Goal: Task Accomplishment & Management: Complete application form

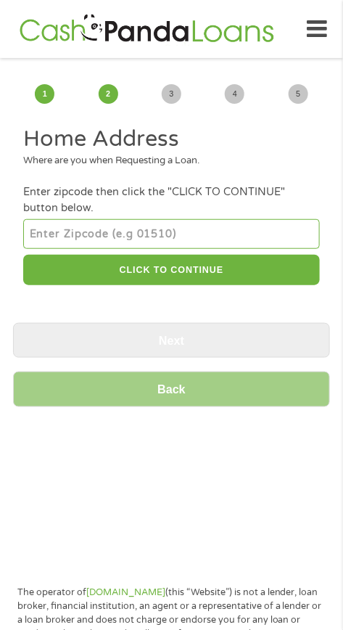
click at [194, 234] on input "number" at bounding box center [171, 233] width 296 height 29
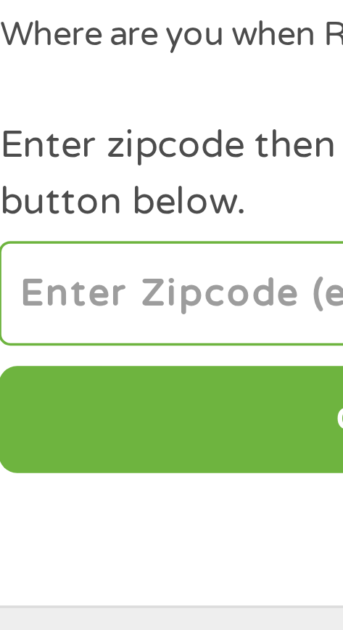
type input "15550"
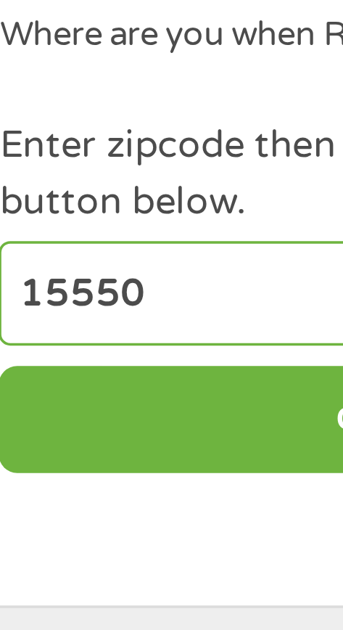
select select "[US_STATE]"
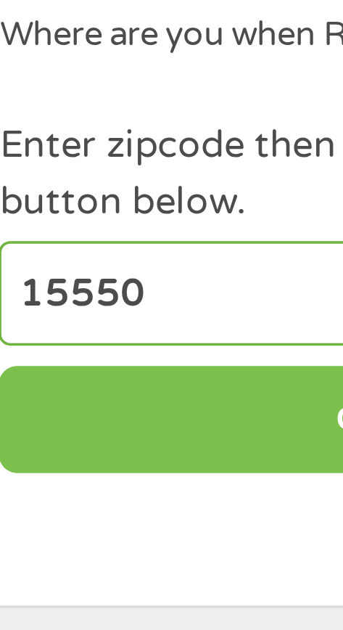
click at [95, 271] on button "CLICK TO CONTINUE" at bounding box center [171, 270] width 296 height 31
type input "15550"
type input "[PERSON_NAME] Choice"
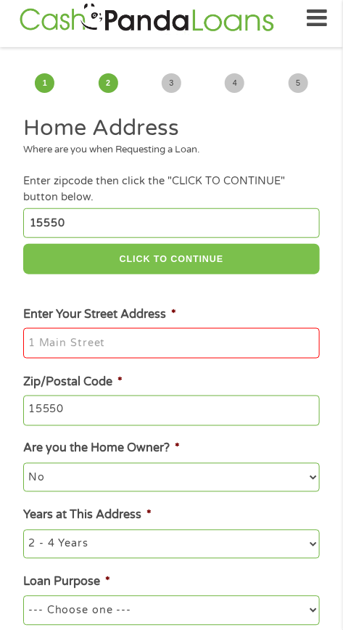
scroll to position [15, 0]
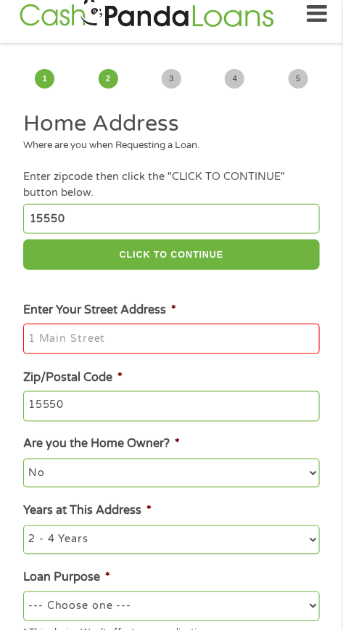
click at [163, 334] on input "Enter Your Street Address *" at bounding box center [171, 338] width 296 height 30
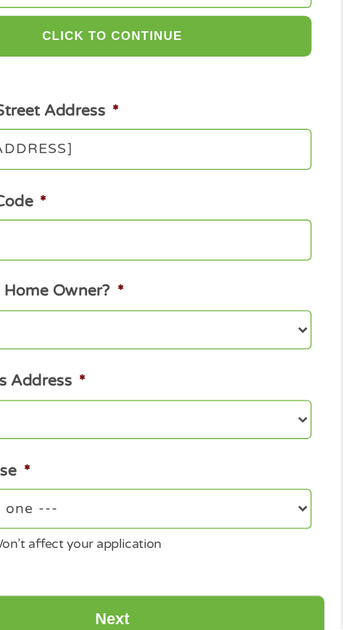
scroll to position [81, 0]
type input "[STREET_ADDRESS]"
click at [313, 478] on select "1 Year or less 1 - 2 Years 2 - 4 Years Over 4 Years" at bounding box center [171, 473] width 296 height 29
click at [23, 461] on select "1 Year or less 1 - 2 Years 2 - 4 Years Over 4 Years" at bounding box center [171, 473] width 296 height 29
click at [316, 480] on select "1 Year or less 1 - 2 Years 2 - 4 Years Over 4 Years" at bounding box center [171, 473] width 296 height 29
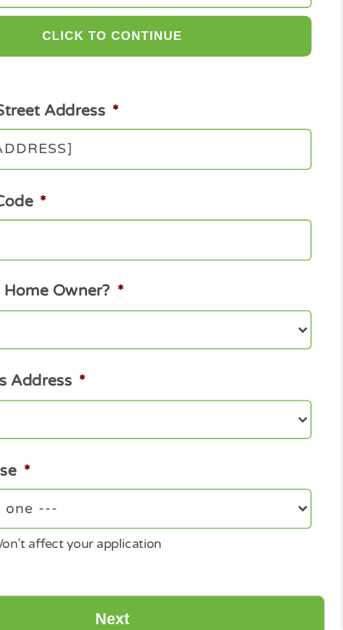
select select "36months"
click at [23, 461] on select "1 Year or less 1 - 2 Years 2 - 4 Years Over 4 Years" at bounding box center [171, 473] width 296 height 29
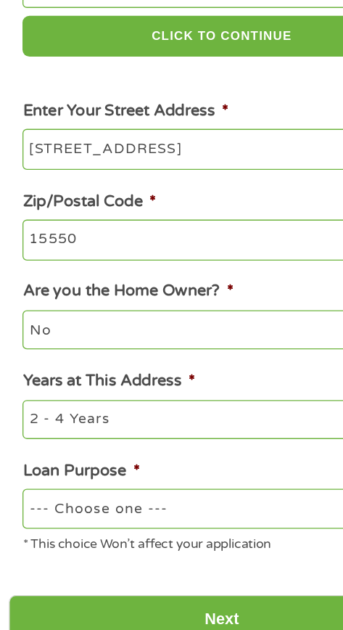
click at [184, 413] on select "No Yes" at bounding box center [171, 406] width 296 height 29
click at [23, 395] on select "No Yes" at bounding box center [171, 406] width 296 height 29
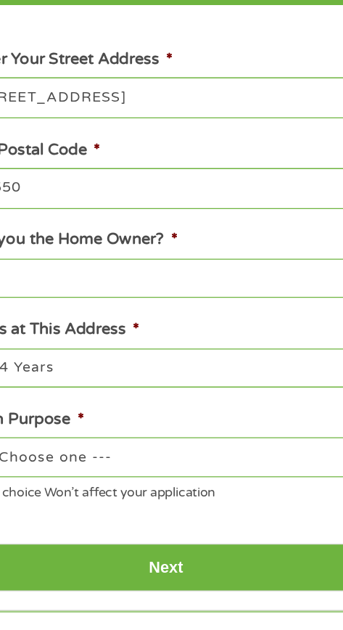
scroll to position [107, 0]
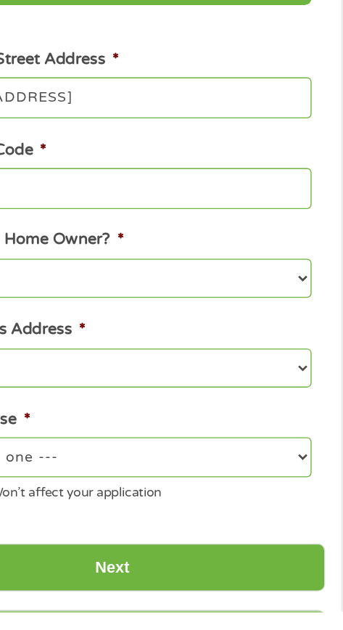
click at [310, 514] on select "--- Choose one --- Pay Bills Debt Consolidation Home Improvement Major Purchase…" at bounding box center [171, 514] width 296 height 29
select select "paybills"
click at [23, 502] on select "--- Choose one --- Pay Bills Debt Consolidation Home Improvement Major Purchase…" at bounding box center [171, 514] width 296 height 29
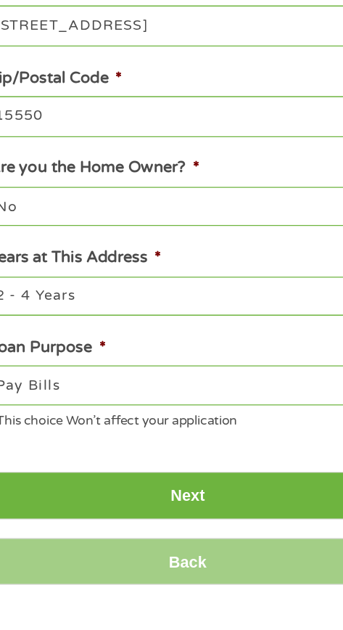
scroll to position [161, 0]
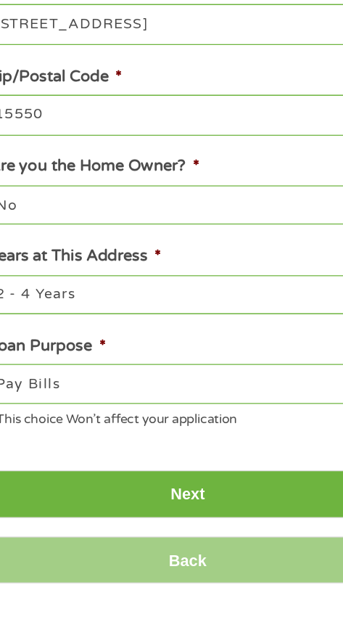
click at [201, 546] on input "Next" at bounding box center [171, 542] width 317 height 36
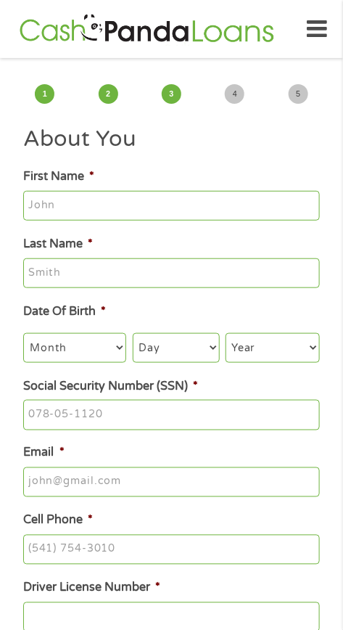
scroll to position [0, 0]
click at [168, 201] on input "First Name *" at bounding box center [171, 206] width 296 height 30
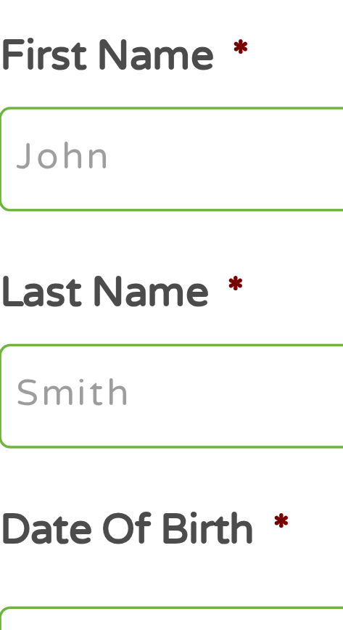
type input "[PERSON_NAME]"
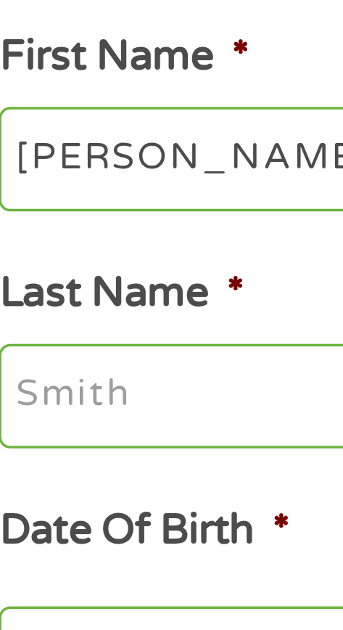
type input "[PERSON_NAME]"
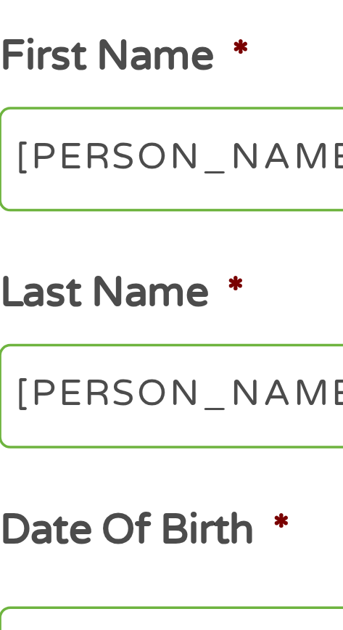
type input "[EMAIL_ADDRESS][DOMAIN_NAME]"
type input "[PHONE_NUMBER]"
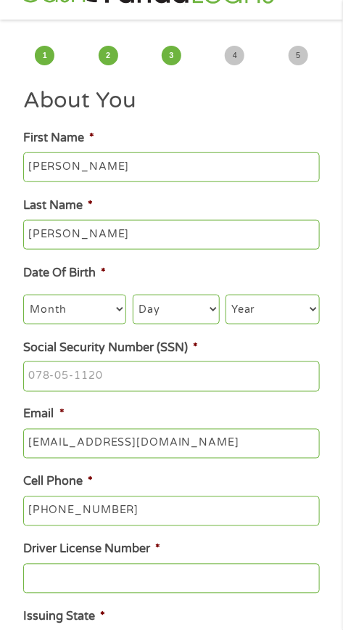
scroll to position [39, 0]
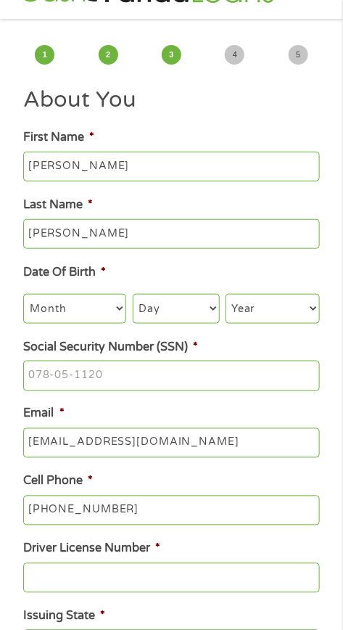
click at [87, 313] on select "Month 1 2 3 4 5 6 7 8 9 10 11 12" at bounding box center [74, 308] width 103 height 29
select select "3"
click at [23, 296] on select "Month 1 2 3 4 5 6 7 8 9 10 11 12" at bounding box center [74, 308] width 103 height 29
click at [189, 313] on select "Day 1 2 3 4 5 6 7 8 9 10 11 12 13 14 15 16 17 18 19 20 21 22 23 24 25 26 27 28 …" at bounding box center [176, 308] width 87 height 29
select select "15"
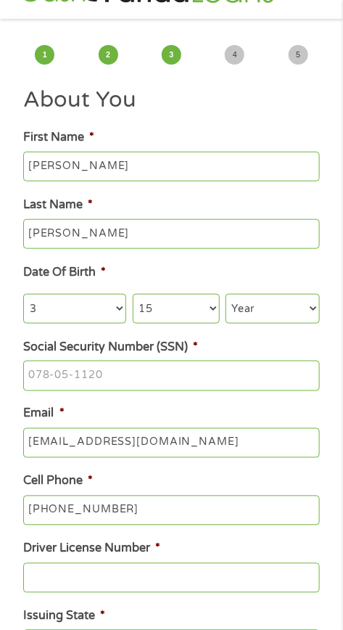
click at [133, 296] on select "Day 1 2 3 4 5 6 7 8 9 10 11 12 13 14 15 16 17 18 19 20 21 22 23 24 25 26 27 28 …" at bounding box center [176, 308] width 87 height 29
click at [281, 311] on select "Year [DATE] 2006 2005 2004 2003 2002 2001 2000 1999 1998 1997 1996 1995 1994 19…" at bounding box center [273, 308] width 94 height 29
select select "1973"
click at [226, 296] on select "Year [DATE] 2006 2005 2004 2003 2002 2001 2000 1999 1998 1997 1996 1995 1994 19…" at bounding box center [273, 308] width 94 height 29
click at [183, 379] on input "Social Security Number (SSN) *" at bounding box center [171, 375] width 296 height 30
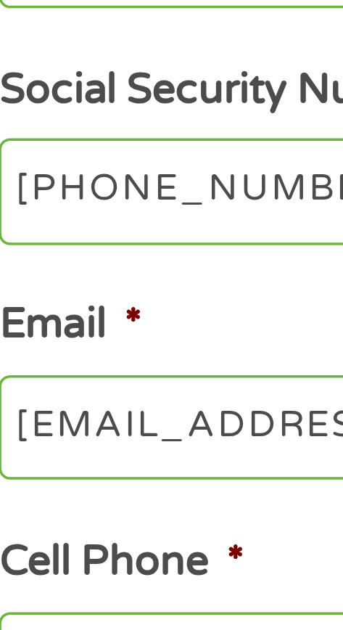
type input "191-52-6820"
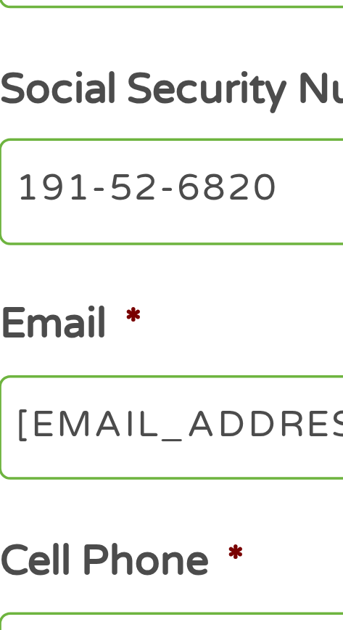
click at [91, 411] on li "Email * [EMAIL_ADDRESS][DOMAIN_NAME]" at bounding box center [171, 431] width 317 height 53
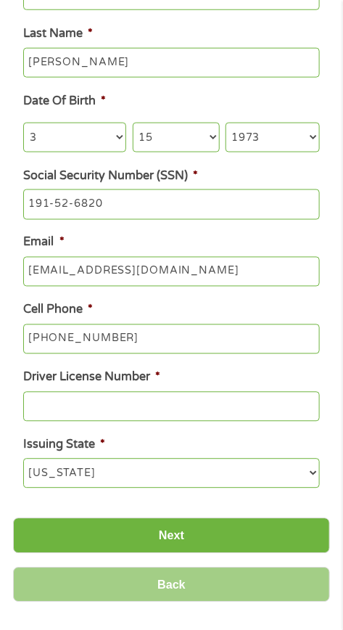
scroll to position [204, 0]
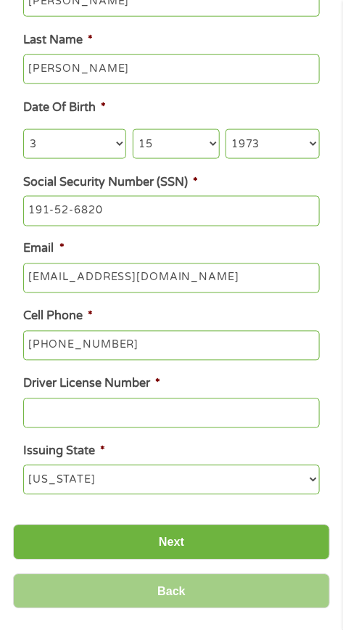
click at [194, 413] on input "Driver License Number *" at bounding box center [171, 413] width 296 height 30
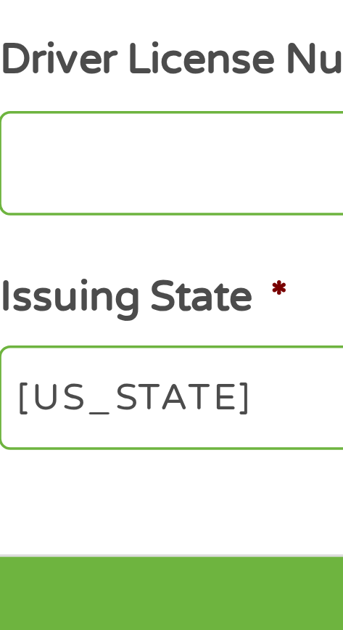
click at [90, 424] on input "Driver License Number *" at bounding box center [171, 413] width 296 height 30
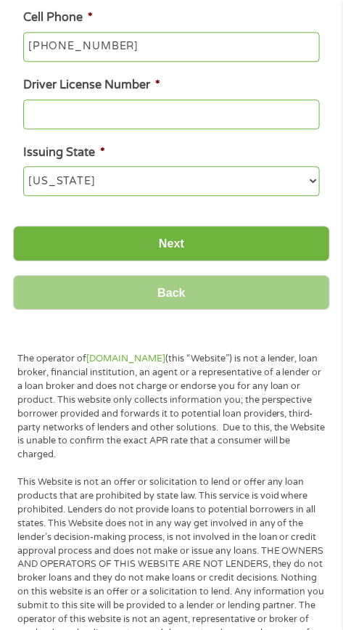
scroll to position [485, 0]
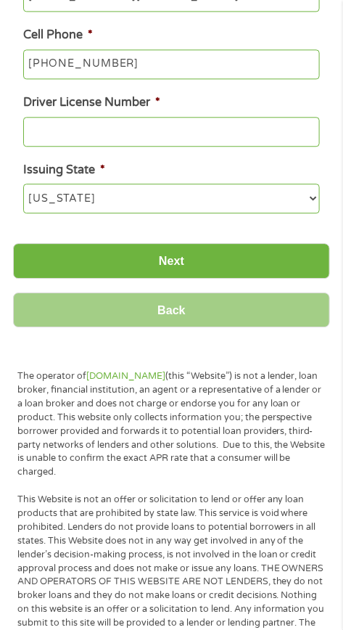
click at [210, 133] on input "Driver License Number *" at bounding box center [171, 132] width 296 height 30
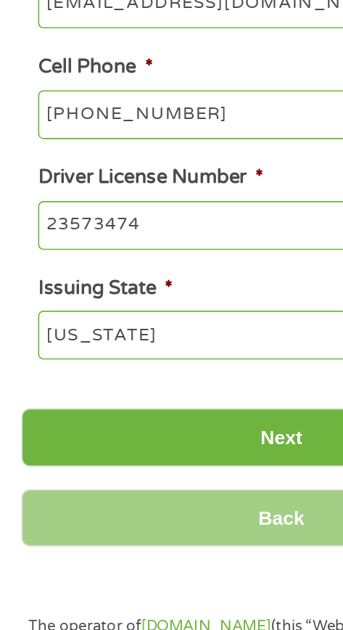
scroll to position [469, 0]
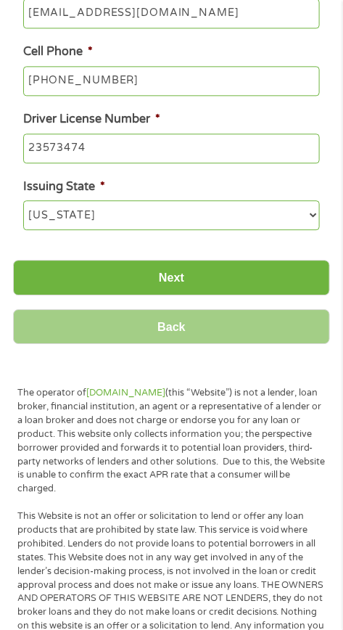
type input "23573474"
click at [259, 282] on input "Next" at bounding box center [171, 278] width 317 height 36
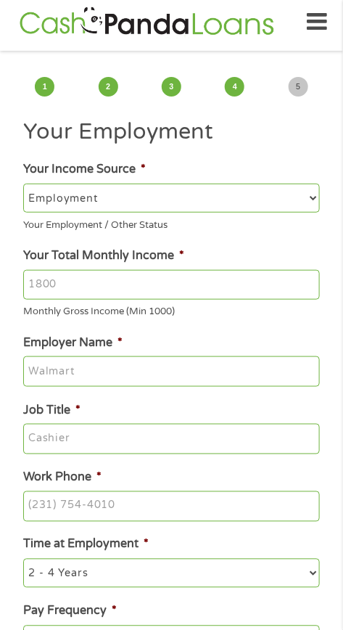
scroll to position [0, 0]
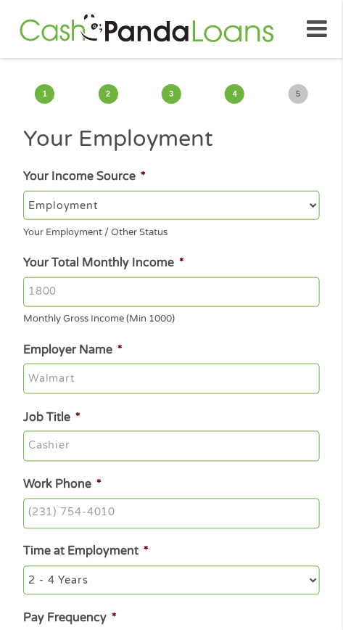
click at [198, 205] on select "--- Choose one --- Employment [DEMOGRAPHIC_DATA] Benefits" at bounding box center [171, 205] width 296 height 29
select select "benefits"
click at [23, 191] on select "--- Choose one --- Employment [DEMOGRAPHIC_DATA] Benefits" at bounding box center [171, 205] width 296 height 29
type input "Other"
type input "[PHONE_NUMBER]"
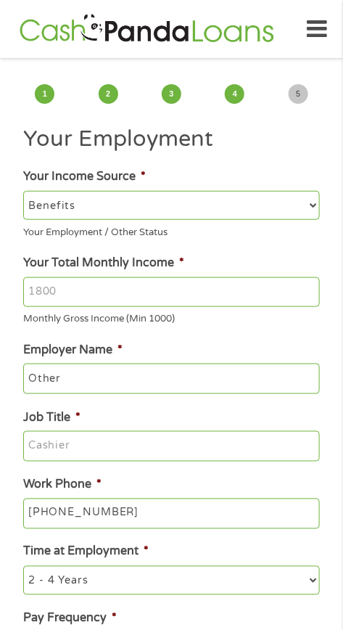
click at [173, 293] on input "Your Total Monthly Income *" at bounding box center [171, 292] width 296 height 30
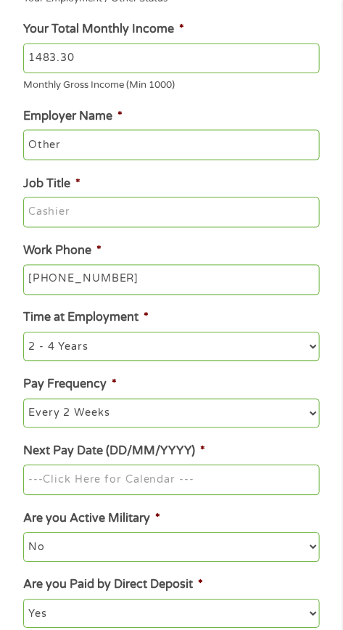
scroll to position [228, 0]
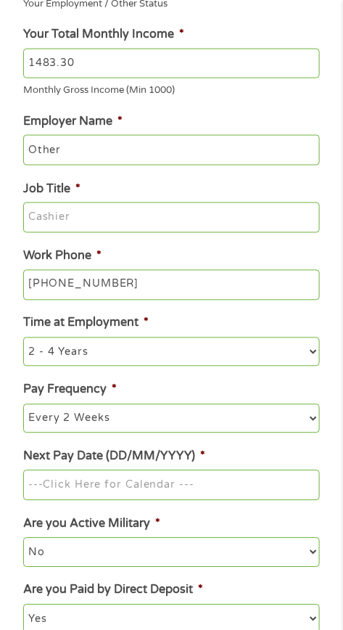
type input "1483.30"
click at [110, 228] on input "Job Title *" at bounding box center [171, 217] width 296 height 30
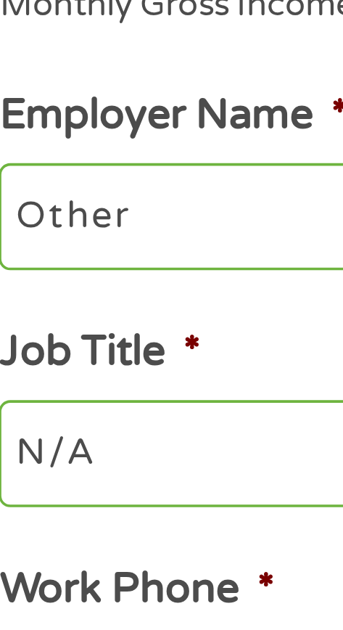
type input "N/A"
click at [83, 156] on input "Other" at bounding box center [171, 150] width 296 height 30
click at [59, 154] on input "OtherSSI" at bounding box center [171, 150] width 296 height 30
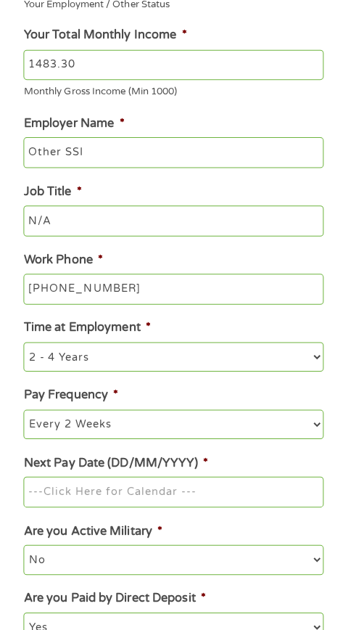
scroll to position [227, 0]
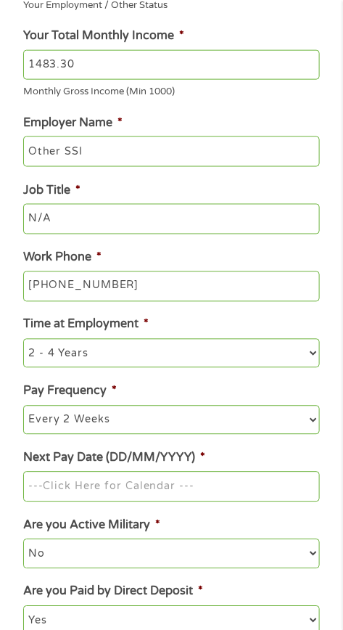
type input "Other SSI"
click at [202, 422] on select "--- Choose one --- Every 2 Weeks Every Week Monthly Semi-Monthly" at bounding box center [171, 419] width 296 height 29
select select "monthly"
click at [23, 409] on select "--- Choose one --- Every 2 Weeks Every Week Monthly Semi-Monthly" at bounding box center [171, 419] width 296 height 29
click at [149, 501] on input "Next Pay Date (DD/MM/YYYY) *" at bounding box center [171, 486] width 296 height 30
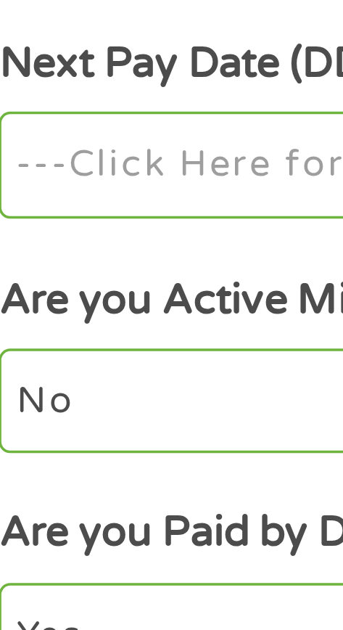
click at [87, 495] on input "Next Pay Date (DD/MM/YYYY) *" at bounding box center [171, 486] width 296 height 30
click at [37, 495] on input "Next Pay Date (DD/MM/YYYY) *" at bounding box center [171, 486] width 296 height 30
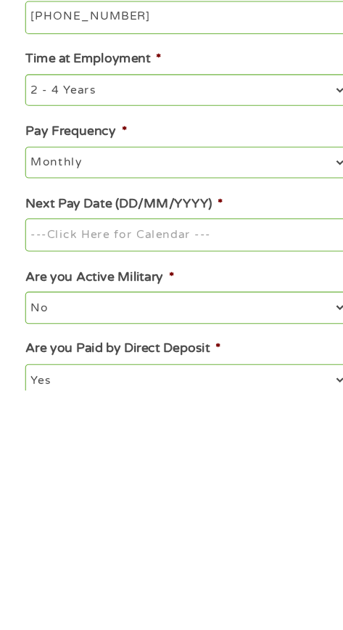
click at [205, 492] on input "Next Pay Date (DD/MM/YYYY) *" at bounding box center [171, 486] width 296 height 30
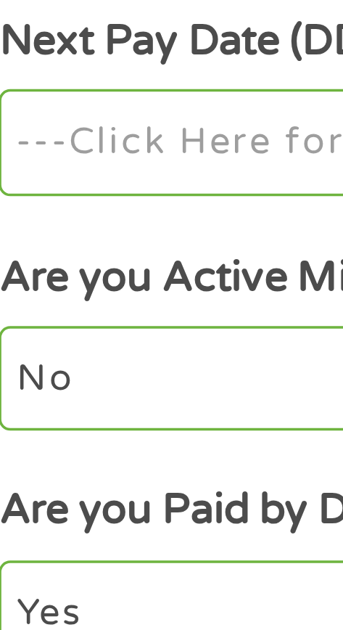
click at [99, 494] on input "Next Pay Date (DD/MM/YYYY) *" at bounding box center [171, 486] width 296 height 30
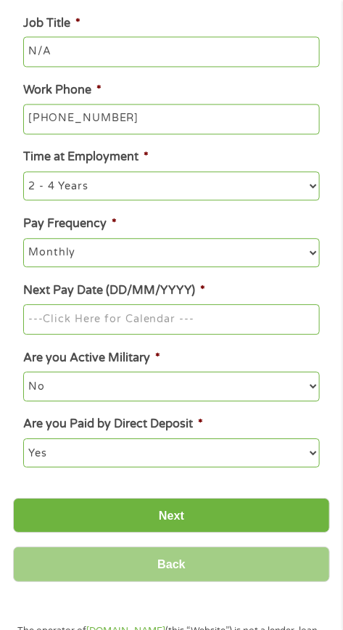
scroll to position [397, 0]
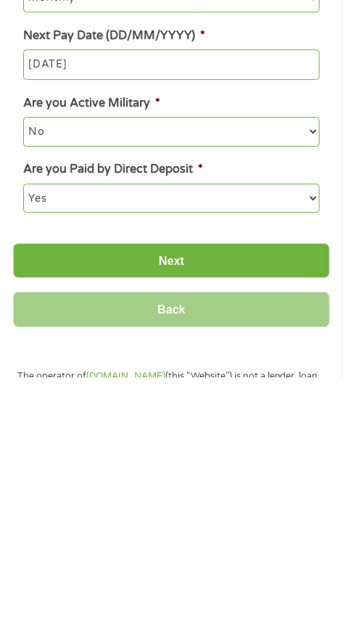
type input "[DATE]"
click at [218, 518] on input "Next" at bounding box center [171, 513] width 317 height 36
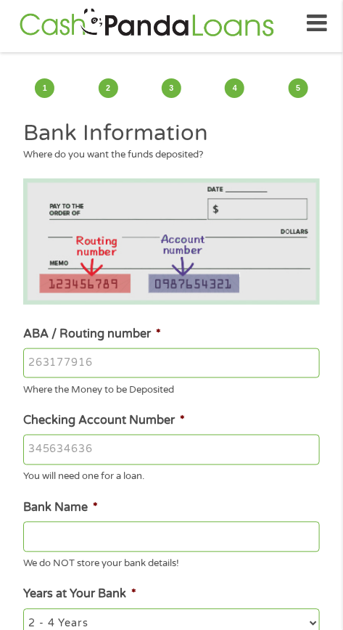
scroll to position [0, 0]
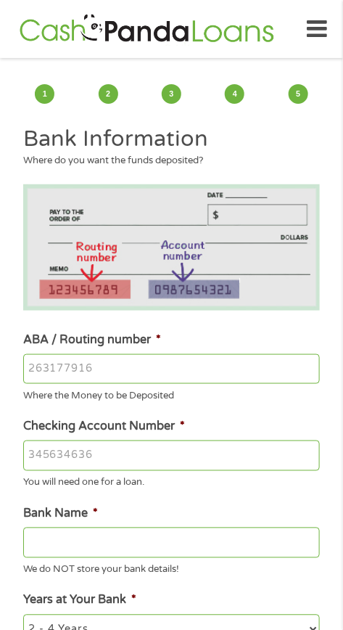
click at [96, 369] on input "ABA / Routing number *" at bounding box center [171, 369] width 296 height 30
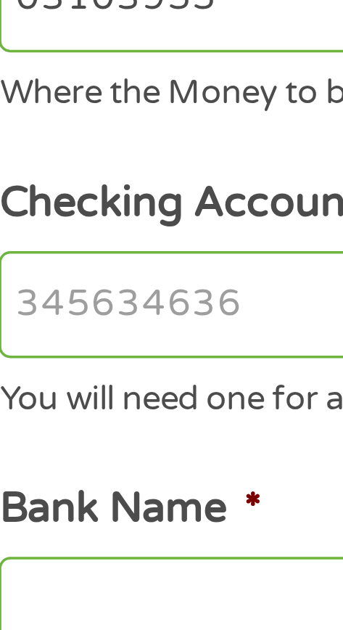
type input "03103955"
click at [73, 458] on input "Checking Account Number *" at bounding box center [171, 455] width 296 height 30
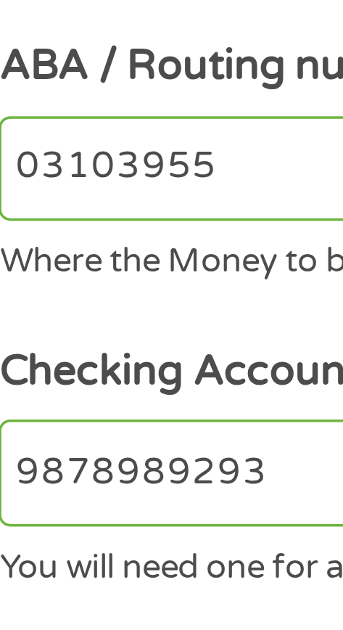
type input "9878989293"
click at [88, 368] on input "03103955" at bounding box center [171, 369] width 296 height 30
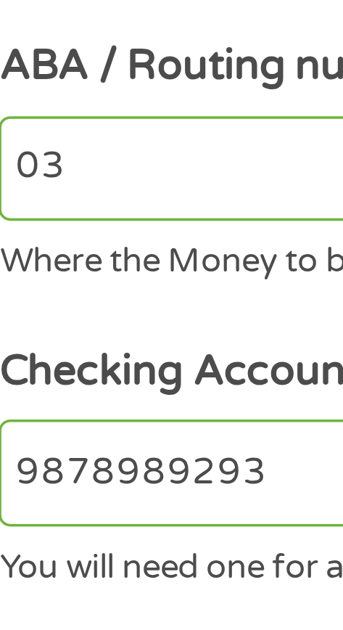
type input "0"
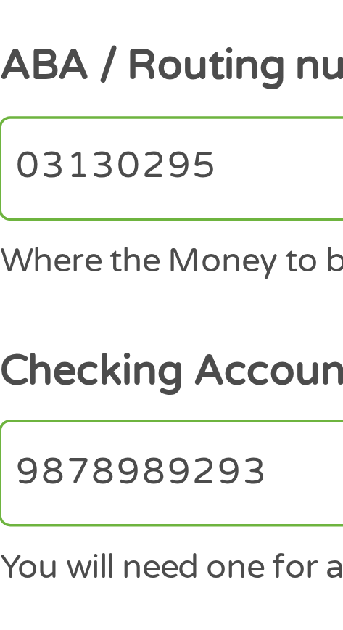
type input "031302955"
type input "M T BANK"
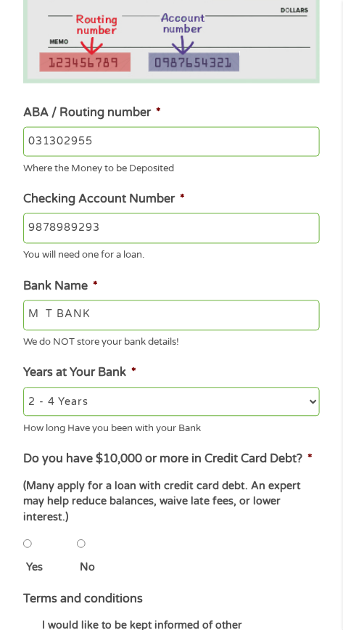
scroll to position [228, 0]
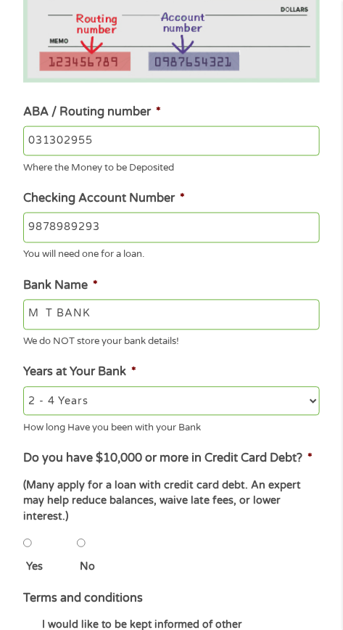
type input "031302955"
click at [314, 416] on select "2 - 4 Years 6 - 12 Months 1 - 2 Years Over 4 Years" at bounding box center [171, 401] width 296 height 29
select select "60months"
click at [23, 389] on select "2 - 4 Years 6 - 12 Months 1 - 2 Years Over 4 Years" at bounding box center [171, 401] width 296 height 29
click at [189, 466] on label "Do you have $10,000 or more in Credit Card Debt? *" at bounding box center [167, 458] width 289 height 15
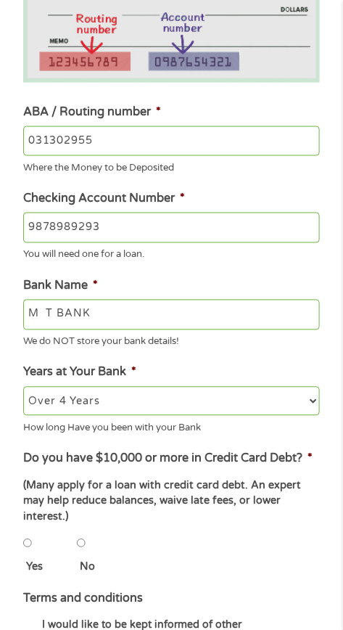
click at [69, 466] on label "Do you have $10,000 or more in Credit Card Debt? *" at bounding box center [167, 458] width 289 height 15
click at [35, 466] on label "Do you have $10,000 or more in Credit Card Debt? *" at bounding box center [167, 458] width 289 height 15
click at [154, 491] on li "Do you have $10,000 or more in Credit Card Debt? * (Many apply for a loan with …" at bounding box center [171, 518] width 317 height 136
click at [231, 484] on li "Do you have $10,000 or more in Credit Card Debt? * (Many apply for a loan with …" at bounding box center [171, 518] width 317 height 136
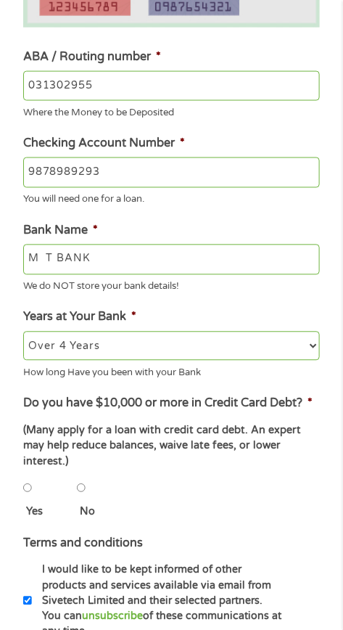
scroll to position [284, 0]
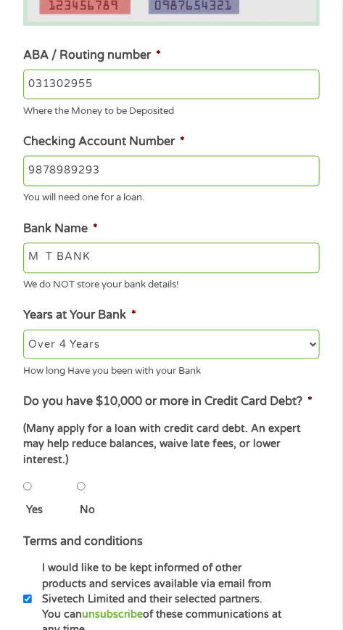
click at [85, 501] on input "No" at bounding box center [81, 486] width 9 height 29
radio input "true"
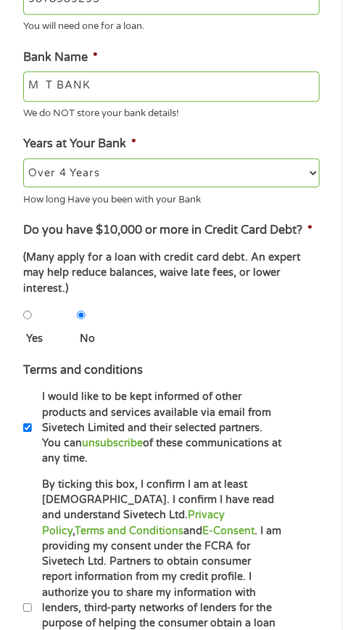
scroll to position [468, 0]
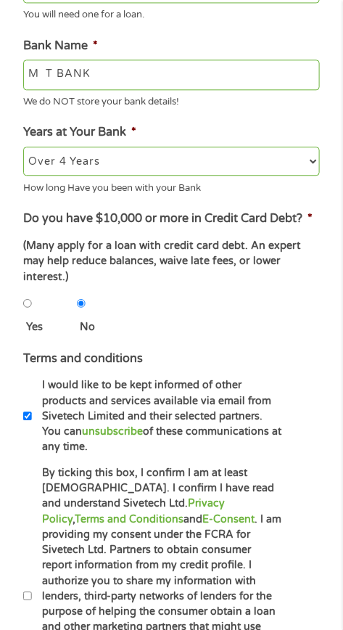
click at [32, 610] on input "By ticking this box, I confirm I am at least [DEMOGRAPHIC_DATA]. I confirm I ha…" at bounding box center [27, 595] width 9 height 29
checkbox input "true"
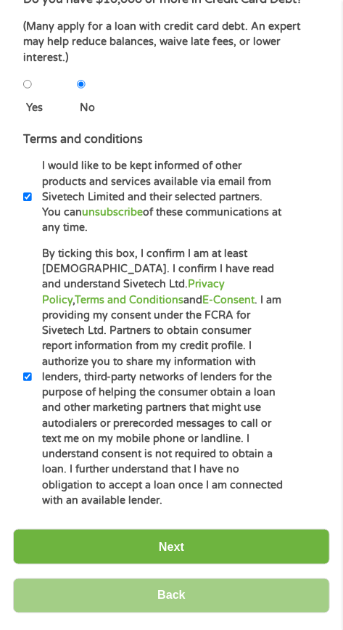
scroll to position [691, 0]
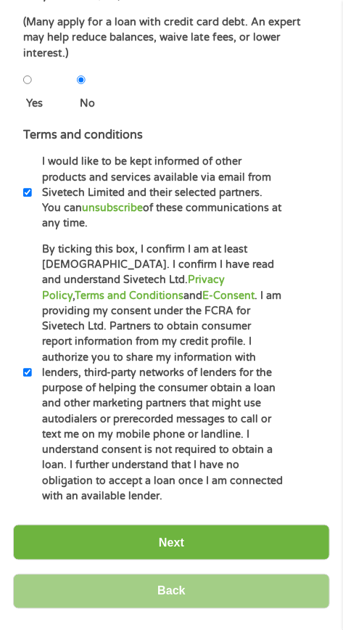
click at [245, 560] on input "Next" at bounding box center [171, 542] width 317 height 36
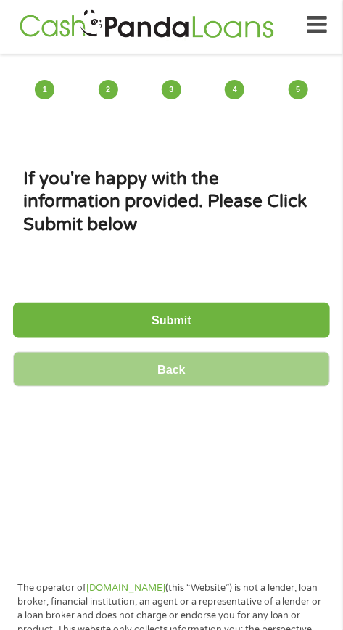
scroll to position [0, 0]
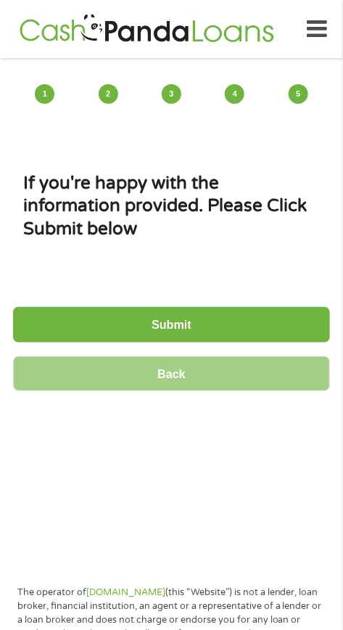
click at [244, 307] on input "Submit" at bounding box center [171, 325] width 317 height 36
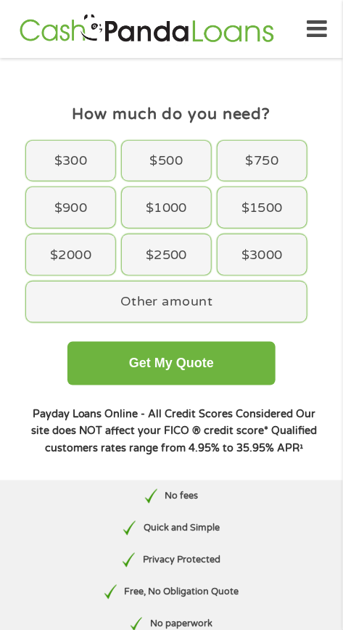
click at [265, 158] on div "$750" at bounding box center [262, 161] width 89 height 41
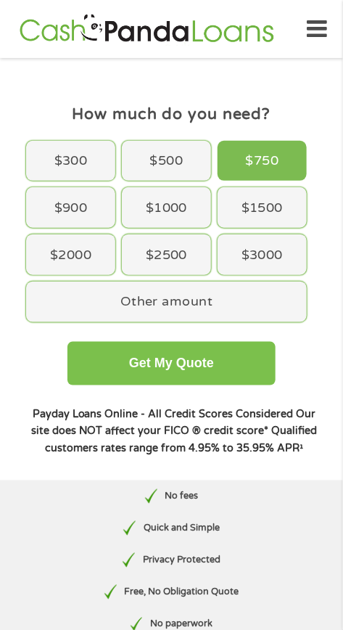
click at [231, 374] on button "Get My Quote" at bounding box center [171, 364] width 208 height 44
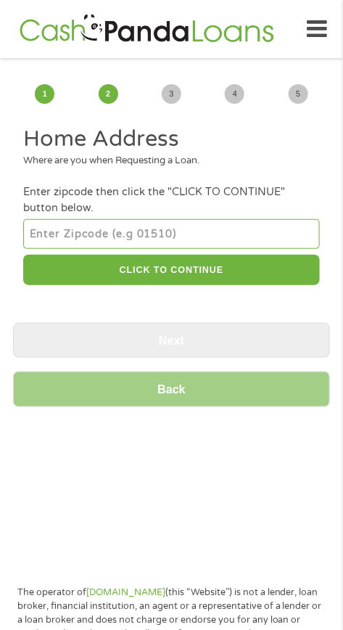
click at [186, 231] on input "number" at bounding box center [171, 233] width 296 height 29
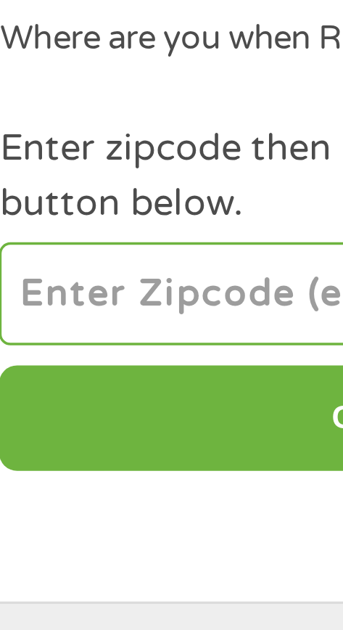
type input "15550"
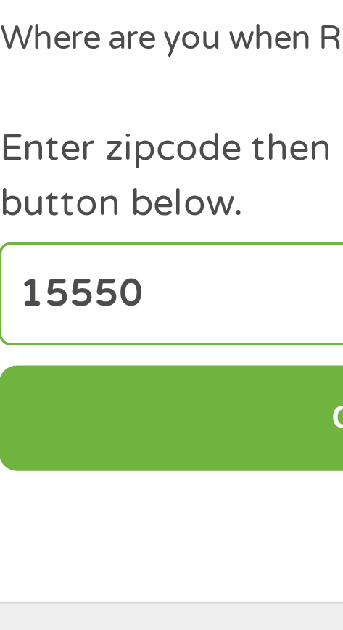
select select "[US_STATE]"
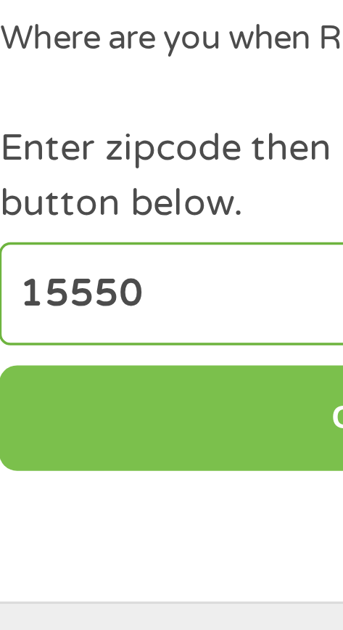
click at [86, 268] on button "CLICK TO CONTINUE" at bounding box center [171, 270] width 296 height 31
type input "15550"
type input "[PERSON_NAME] Choice"
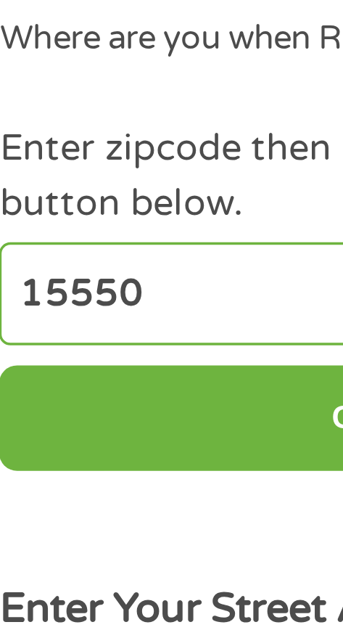
click at [112, 189] on div "Enter zipcode then click the "CLICK TO CONTINUE" button below." at bounding box center [171, 200] width 296 height 32
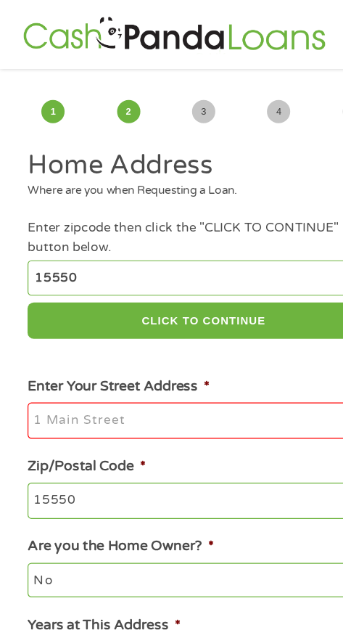
click at [173, 355] on input "Enter Your Street Address *" at bounding box center [171, 354] width 296 height 30
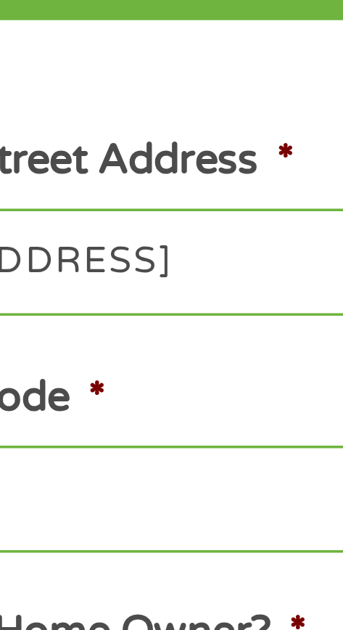
click at [182, 354] on input "151 Pine Lane Mannschoice Pa 15550" at bounding box center [171, 354] width 296 height 30
click at [165, 353] on input "151 Pine Lan Pa 15550" at bounding box center [171, 354] width 296 height 30
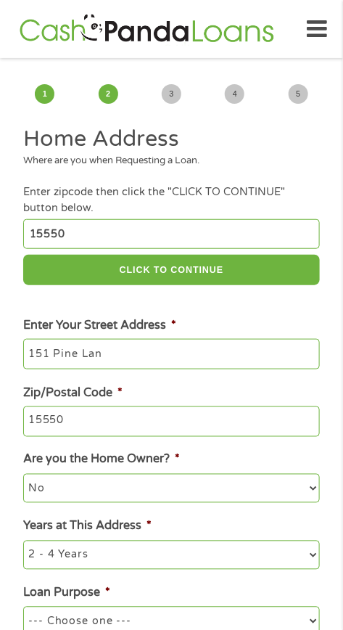
click at [140, 352] on input "151 Pine Lan" at bounding box center [171, 354] width 296 height 30
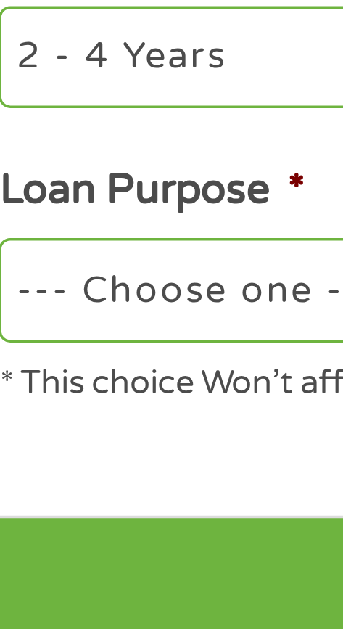
scroll to position [88, 0]
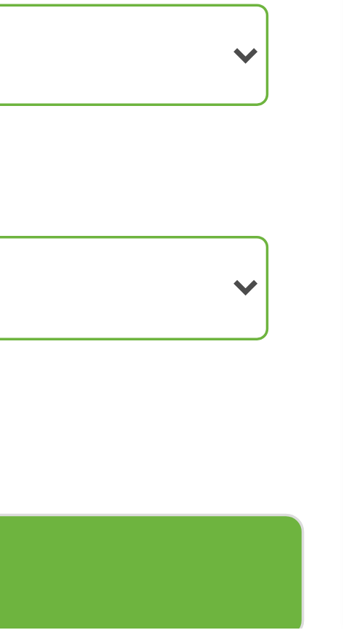
type input "[STREET_ADDRESS]"
click at [317, 535] on select "--- Choose one --- Pay Bills Debt Consolidation Home Improvement Major Purchase…" at bounding box center [171, 532] width 296 height 29
select select "paybills"
click at [23, 521] on select "--- Choose one --- Pay Bills Debt Consolidation Home Improvement Major Purchase…" at bounding box center [171, 532] width 296 height 29
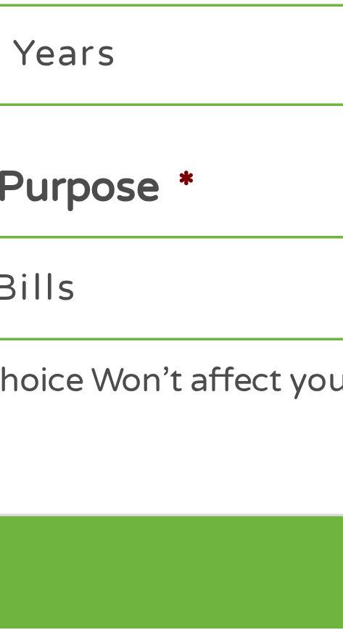
click at [118, 614] on input "Next" at bounding box center [171, 615] width 317 height 36
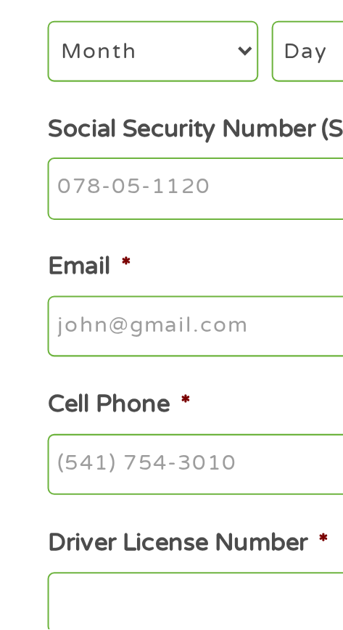
scroll to position [0, 0]
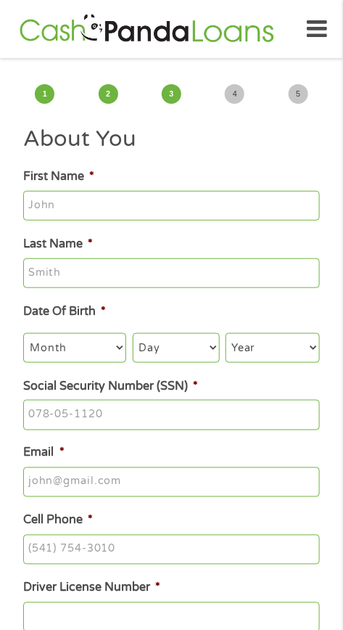
click at [144, 204] on input "First Name *" at bounding box center [171, 206] width 296 height 30
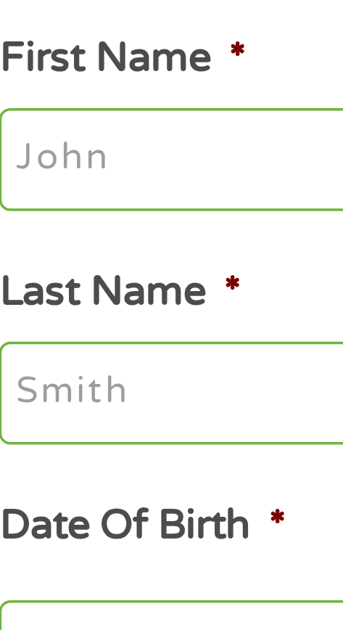
type input "[PERSON_NAME]"
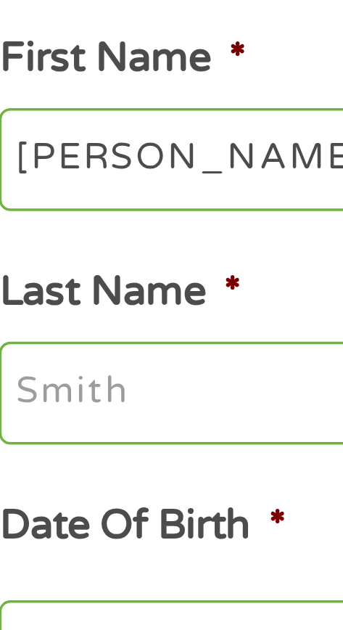
type input "[PERSON_NAME]"
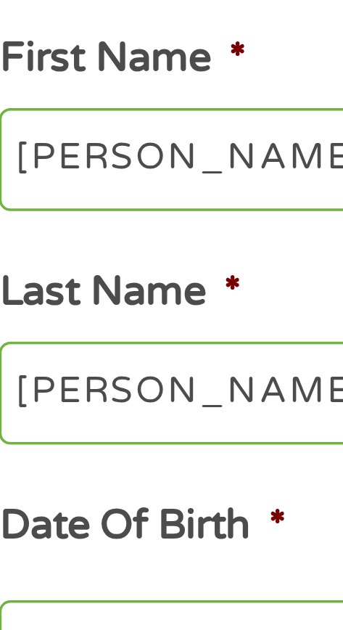
type input "[EMAIL_ADDRESS][DOMAIN_NAME]"
type input "[PHONE_NUMBER]"
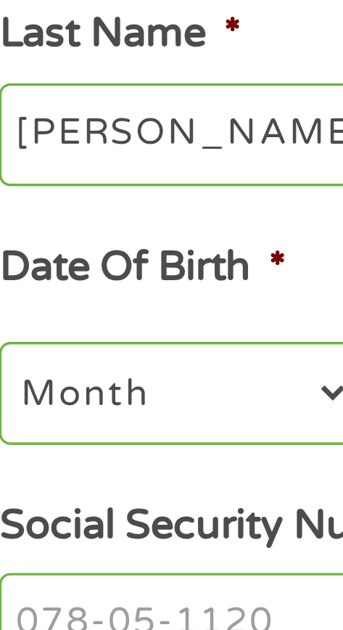
click at [67, 355] on select "Month 1 2 3 4 5 6 7 8 9 10 11 12" at bounding box center [74, 347] width 103 height 29
select select "3"
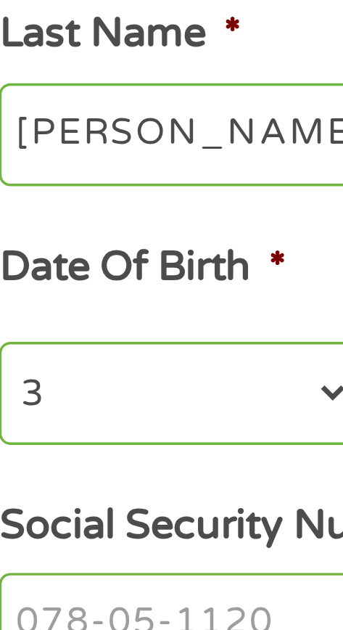
click at [23, 335] on select "Month 1 2 3 4 5 6 7 8 9 10 11 12" at bounding box center [74, 347] width 103 height 29
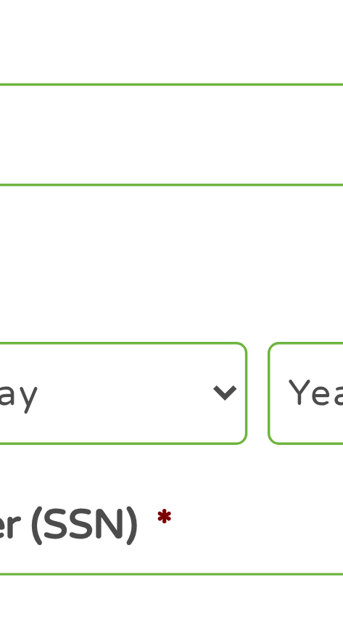
click at [213, 352] on select "Day 1 2 3 4 5 6 7 8 9 10 11 12 13 14 15 16 17 18 19 20 21 22 23 24 25 26 27 28 …" at bounding box center [176, 347] width 87 height 29
select select "15"
click at [133, 335] on select "Day 1 2 3 4 5 6 7 8 9 10 11 12 13 14 15 16 17 18 19 20 21 22 23 24 25 26 27 28 …" at bounding box center [176, 347] width 87 height 29
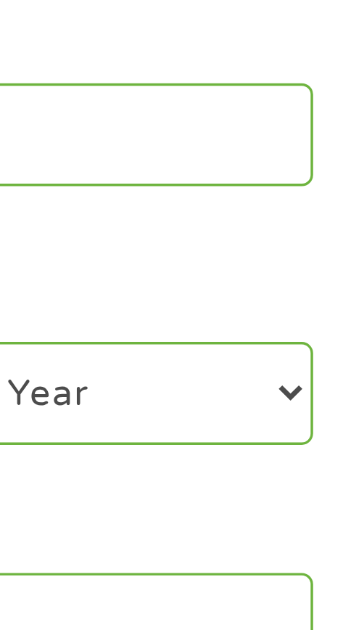
click at [313, 351] on select "Year [DATE] 2006 2005 2004 2003 2002 2001 2000 1999 1998 1997 1996 1995 1994 19…" at bounding box center [273, 347] width 94 height 29
select select "1973"
click at [226, 335] on select "Year [DATE] 2006 2005 2004 2003 2002 2001 2000 1999 1998 1997 1996 1995 1994 19…" at bounding box center [273, 347] width 94 height 29
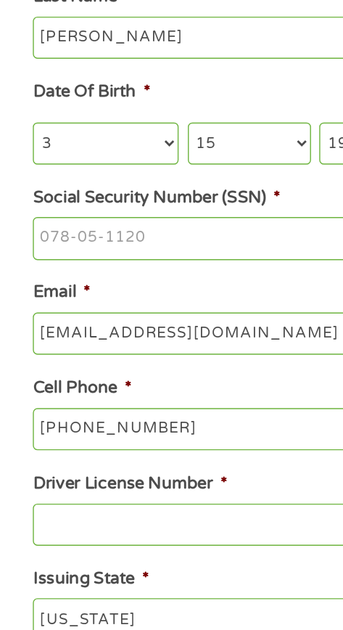
scroll to position [62, 0]
click at [123, 348] on input "Social Security Number (SSN) *" at bounding box center [171, 353] width 296 height 30
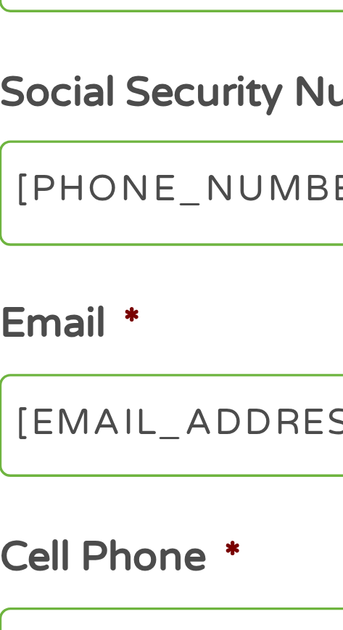
type input "191-52-6820"
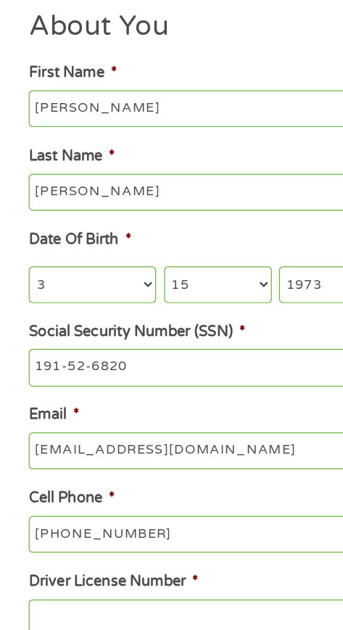
click at [228, 417] on input "[EMAIL_ADDRESS][DOMAIN_NAME]" at bounding box center [171, 420] width 296 height 30
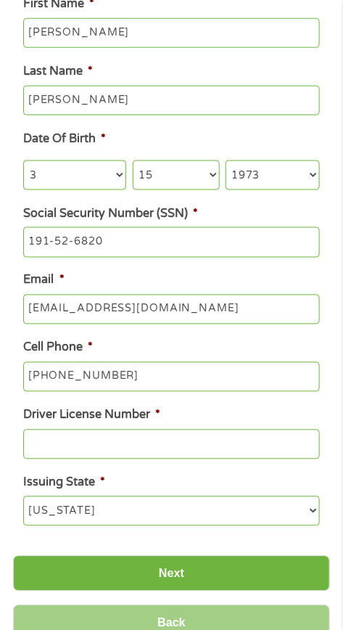
scroll to position [181, 0]
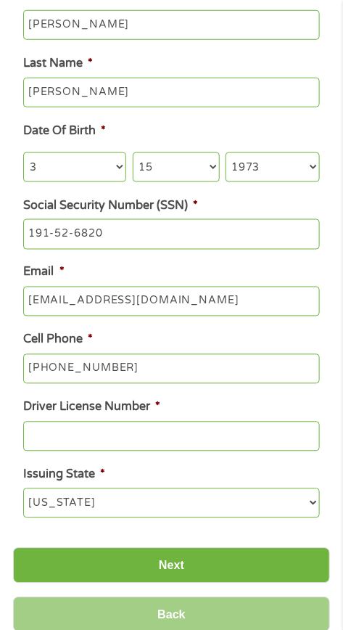
click at [165, 439] on input "Driver License Number *" at bounding box center [171, 436] width 296 height 30
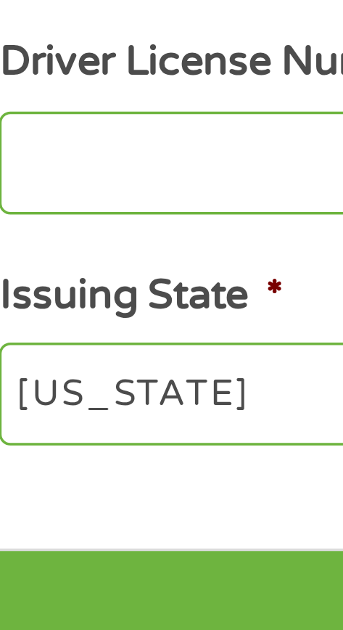
click at [83, 440] on input "Driver License Number *" at bounding box center [171, 436] width 296 height 30
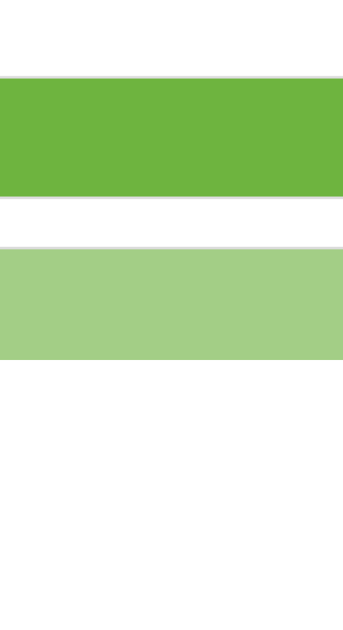
type input "2353474"
click at [104, 574] on input "Next" at bounding box center [171, 566] width 317 height 36
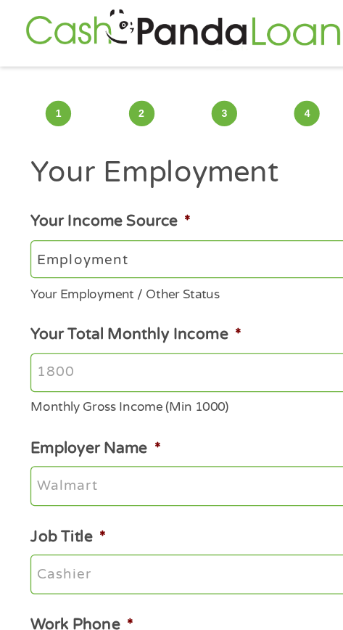
scroll to position [0, 0]
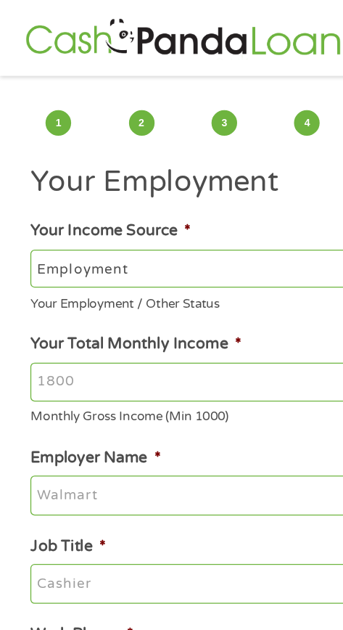
click at [143, 202] on select "--- Choose one --- Employment [DEMOGRAPHIC_DATA] Benefits" at bounding box center [171, 205] width 296 height 29
select select "benefits"
click at [23, 191] on select "--- Choose one --- Employment [DEMOGRAPHIC_DATA] Benefits" at bounding box center [171, 205] width 296 height 29
type input "Other"
type input "[PHONE_NUMBER]"
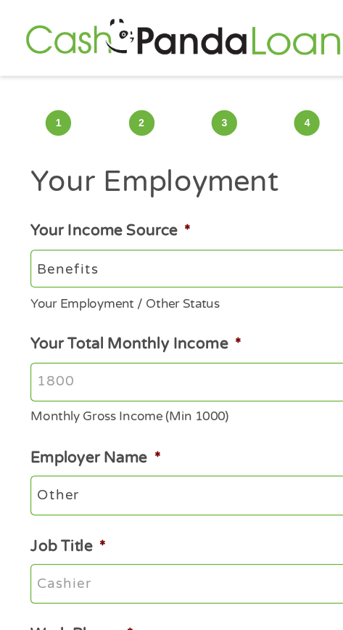
click at [134, 289] on input "Your Total Monthly Income *" at bounding box center [171, 292] width 296 height 30
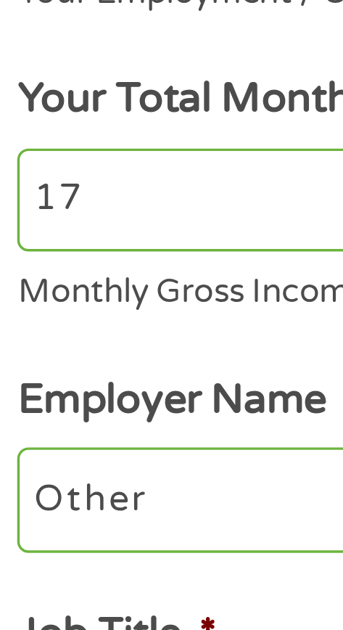
type input "1"
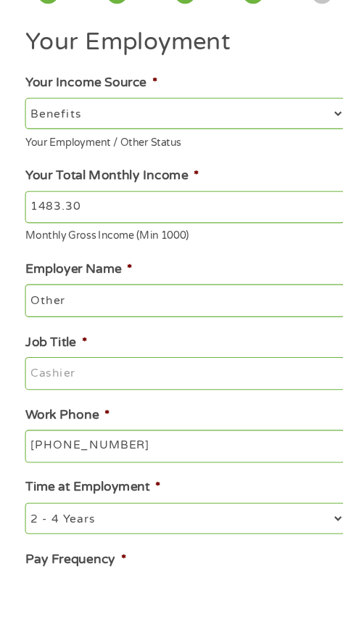
type input "1483.30"
click at [111, 383] on input "Other" at bounding box center [171, 378] width 296 height 30
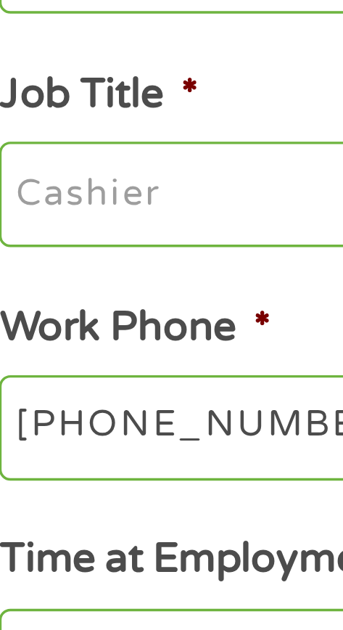
click at [70, 455] on input "Job Title *" at bounding box center [171, 446] width 296 height 30
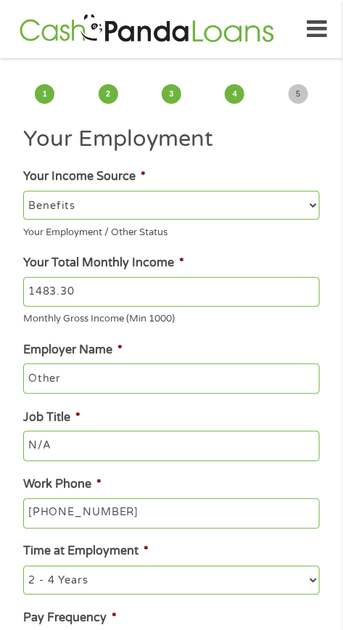
type input "N/A"
click at [308, 582] on select "--- Choose one --- 1 Year or less 1 - 2 Years 2 - 4 Years Over 4 Years" at bounding box center [171, 580] width 296 height 29
click at [23, 570] on select "--- Choose one --- 1 Year or less 1 - 2 Years 2 - 4 Years Over 4 Years" at bounding box center [171, 580] width 296 height 29
click at [95, 587] on select "--- Choose one --- 1 Year or less 1 - 2 Years 2 - 4 Years Over 4 Years" at bounding box center [171, 580] width 296 height 29
click at [23, 570] on select "--- Choose one --- 1 Year or less 1 - 2 Years 2 - 4 Years Over 4 Years" at bounding box center [171, 580] width 296 height 29
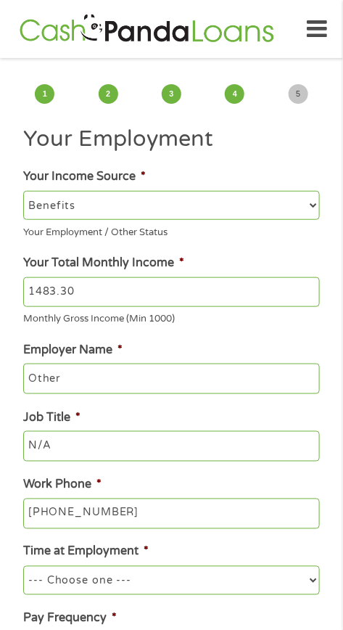
click at [120, 586] on select "--- Choose one --- 1 Year or less 1 - 2 Years 2 - 4 Years Over 4 Years" at bounding box center [171, 580] width 296 height 29
select select "12months"
click at [23, 570] on select "--- Choose one --- 1 Year or less 1 - 2 Years 2 - 4 Years Over 4 Years" at bounding box center [171, 580] width 296 height 29
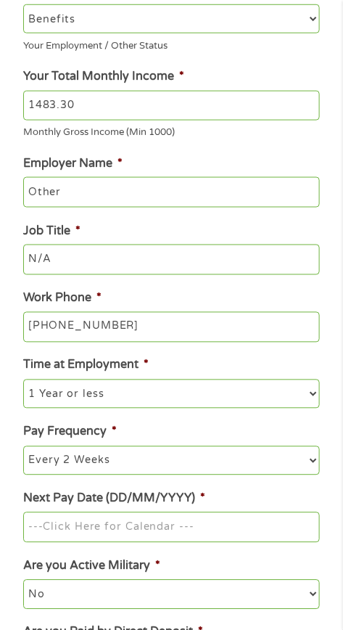
scroll to position [201, 0]
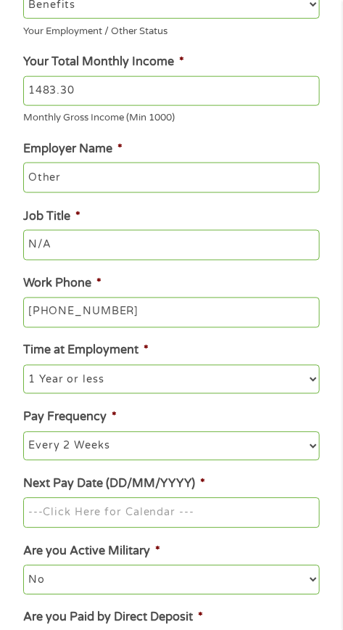
click at [310, 450] on select "--- Choose one --- Every 2 Weeks Every Week Monthly Semi-Monthly" at bounding box center [171, 446] width 296 height 29
select select "monthly"
click at [23, 435] on select "--- Choose one --- Every 2 Weeks Every Week Monthly Semi-Monthly" at bounding box center [171, 446] width 296 height 29
click at [183, 521] on input "Next Pay Date (DD/MM/YYYY) *" at bounding box center [171, 513] width 296 height 30
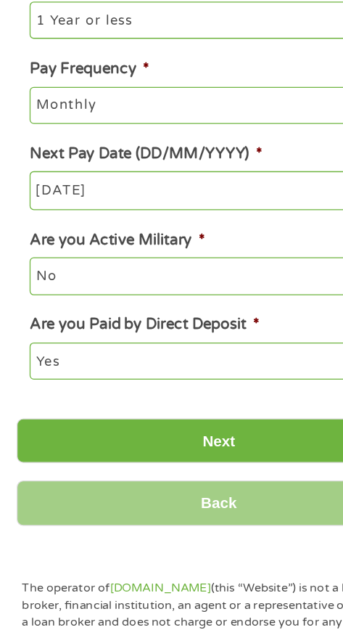
scroll to position [432, 0]
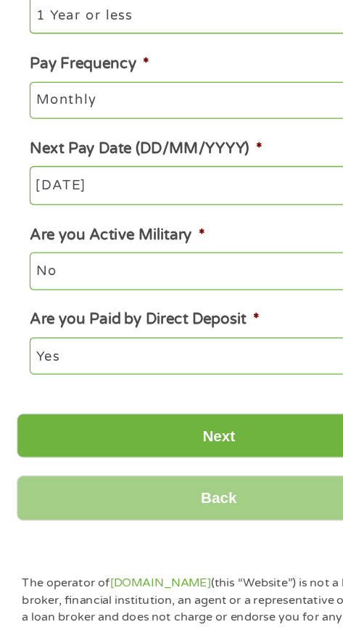
type input "[DATE]"
click at [215, 480] on input "Next" at bounding box center [171, 479] width 317 height 36
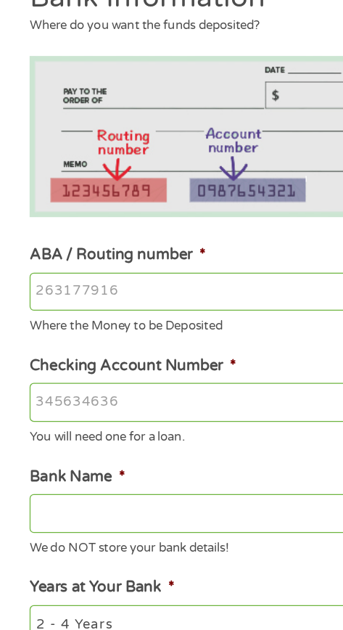
scroll to position [0, 0]
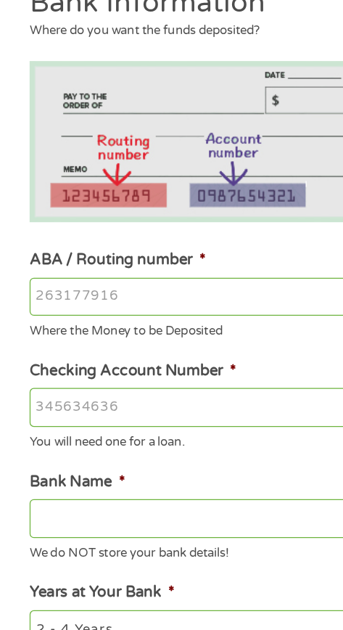
click at [130, 375] on input "ABA / Routing number *" at bounding box center [171, 369] width 296 height 30
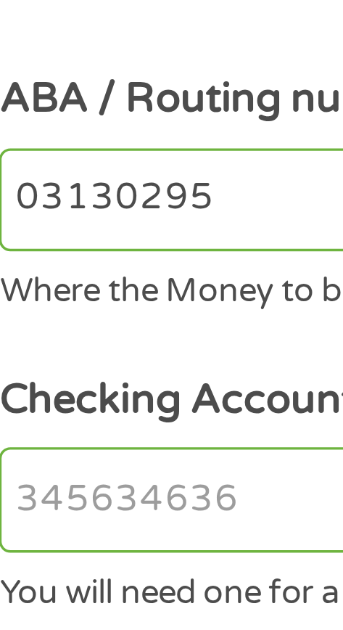
type input "031302955"
type input "M T BANK"
type input "031302955"
click at [75, 463] on input "Checking Account Number *" at bounding box center [171, 455] width 296 height 30
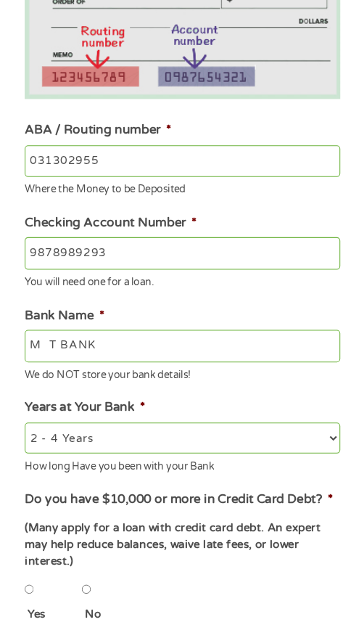
scroll to position [183, 0]
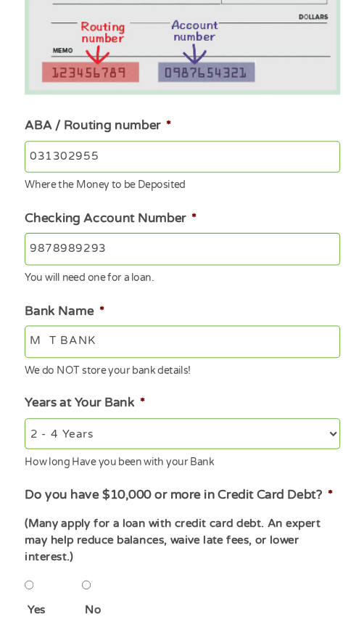
type input "9878989293"
click at [282, 442] on select "2 - 4 Years 6 - 12 Months 1 - 2 Years Over 4 Years" at bounding box center [171, 446] width 296 height 29
select select "60months"
click at [23, 434] on select "2 - 4 Years 6 - 12 Months 1 - 2 Years Over 4 Years" at bounding box center [171, 446] width 296 height 29
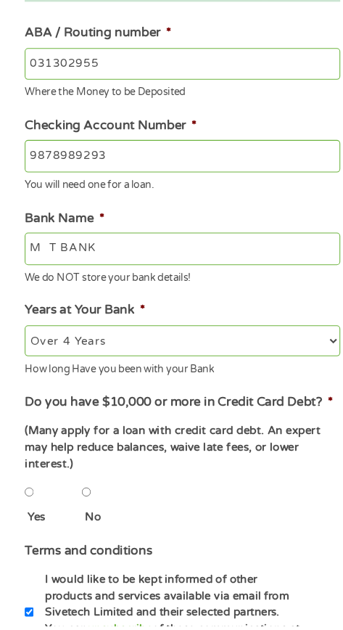
scroll to position [268, 0]
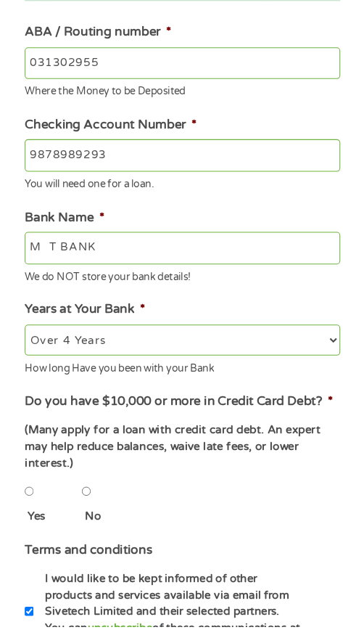
click at [83, 506] on input "No" at bounding box center [81, 502] width 9 height 29
radio input "true"
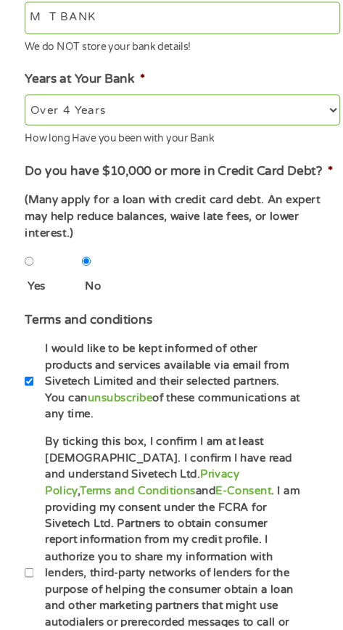
scroll to position [495, 0]
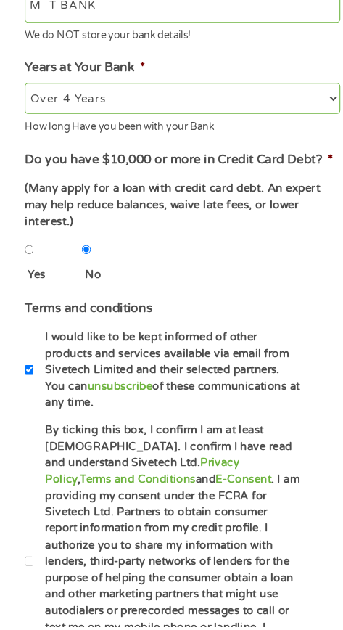
click at [28, 572] on input "By ticking this box, I confirm I am at least [DEMOGRAPHIC_DATA]. I confirm I ha…" at bounding box center [27, 567] width 9 height 29
checkbox input "true"
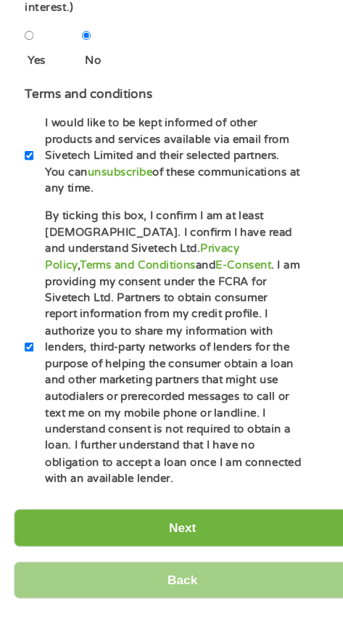
scroll to position [696, 0]
click at [249, 540] on input "Next" at bounding box center [171, 537] width 317 height 36
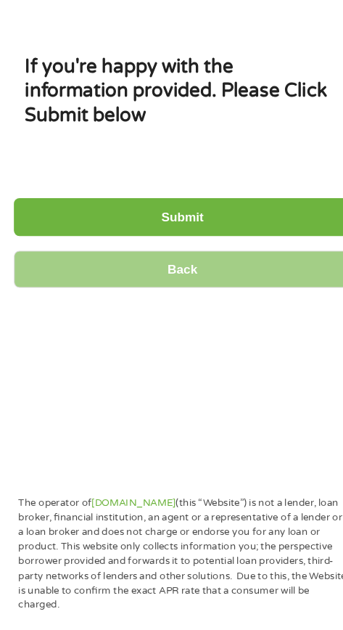
scroll to position [0, 0]
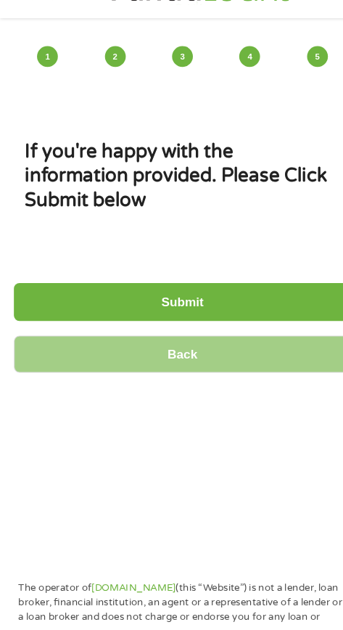
click at [257, 320] on input "Submit" at bounding box center [171, 325] width 317 height 36
